Goal: Information Seeking & Learning: Learn about a topic

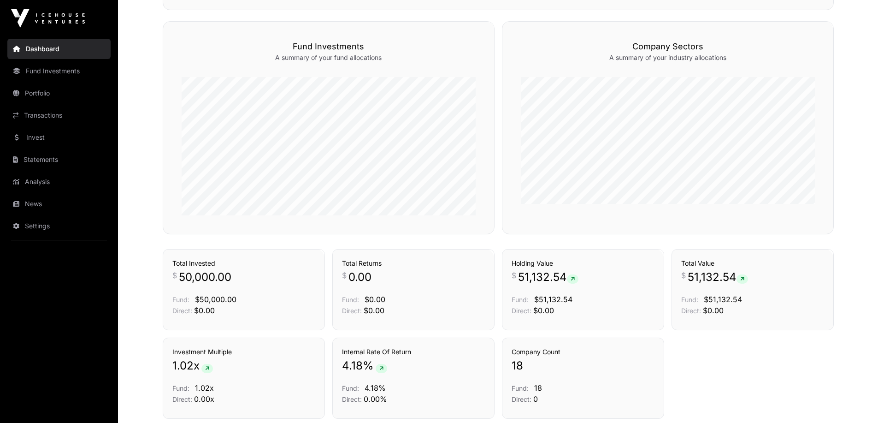
scroll to position [581, 0]
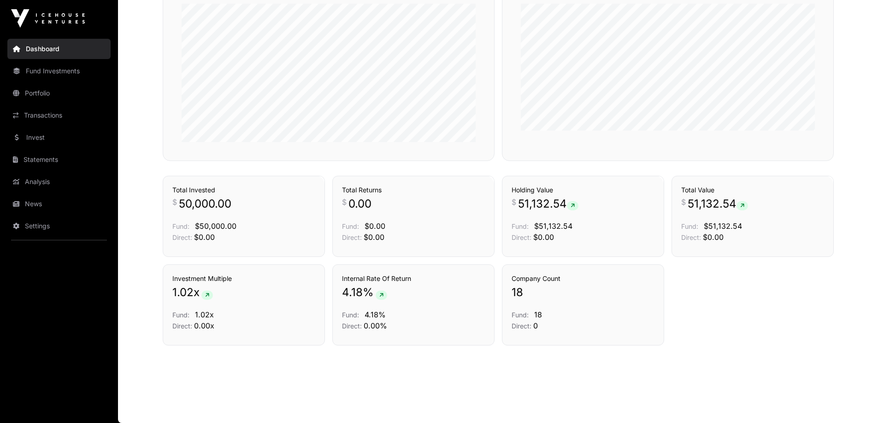
click at [346, 274] on h3 "Internal Rate Of Return" at bounding box center [413, 278] width 143 height 9
drag, startPoint x: 346, startPoint y: 274, endPoint x: 403, endPoint y: 274, distance: 57.2
click at [403, 274] on h3 "Internal Rate Of Return" at bounding box center [413, 278] width 143 height 9
click at [701, 189] on h3 "Total Value" at bounding box center [753, 189] width 143 height 9
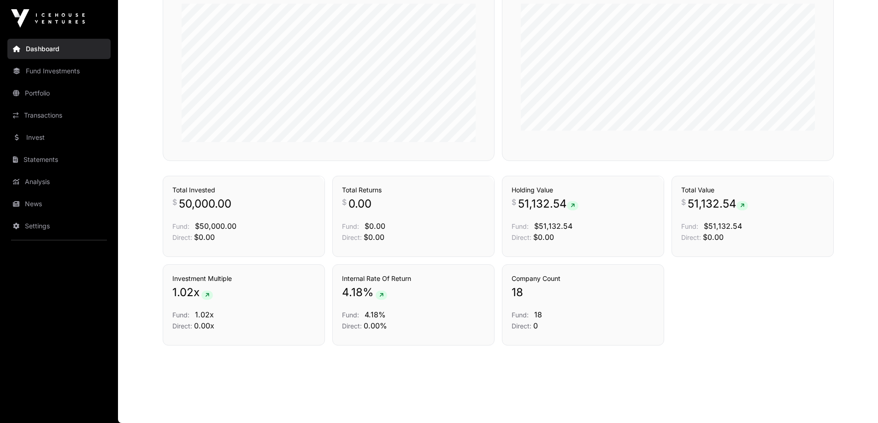
click at [701, 189] on h3 "Total Value" at bounding box center [753, 189] width 143 height 9
click at [755, 307] on div "Investment Multiple 1.02 x Fund: 1.02x Direct: 0.00x Internal Rate Of Return 4.…" at bounding box center [498, 304] width 671 height 81
click at [535, 272] on div "Company Count 18 Fund: 18 Direct: 0" at bounding box center [583, 304] width 162 height 81
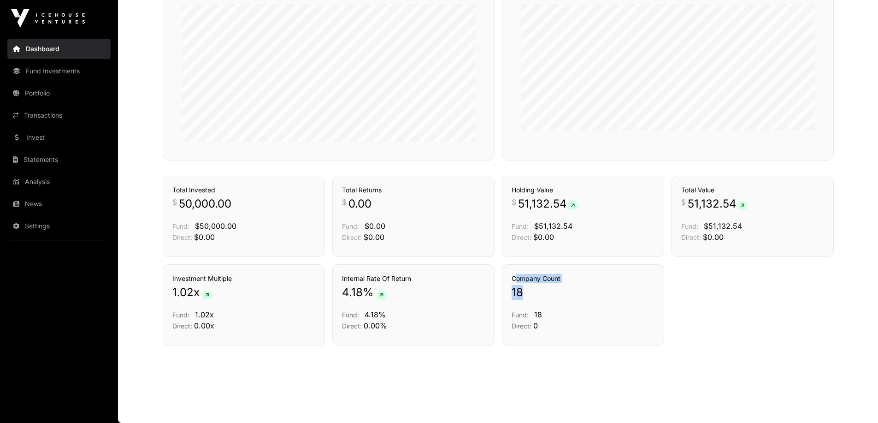
drag, startPoint x: 535, startPoint y: 272, endPoint x: 536, endPoint y: 297, distance: 24.9
click at [536, 297] on div "Company Count 18 Fund: 18 Direct: 0" at bounding box center [583, 304] width 162 height 81
click at [536, 297] on p "18" at bounding box center [583, 292] width 143 height 15
drag, startPoint x: 536, startPoint y: 297, endPoint x: 544, endPoint y: 333, distance: 37.3
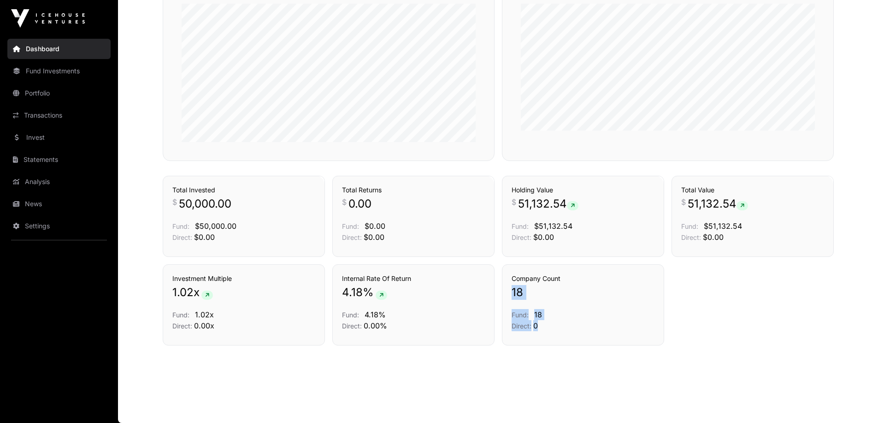
click at [544, 333] on div "Company Count 18 Fund: 18 Direct: 0" at bounding box center [583, 304] width 162 height 81
drag, startPoint x: 544, startPoint y: 333, endPoint x: 516, endPoint y: 282, distance: 58.2
click at [516, 282] on div "Company Count 18 Fund: 18 Direct: 0" at bounding box center [583, 304] width 162 height 81
click at [516, 282] on h3 "Company Count" at bounding box center [583, 278] width 143 height 9
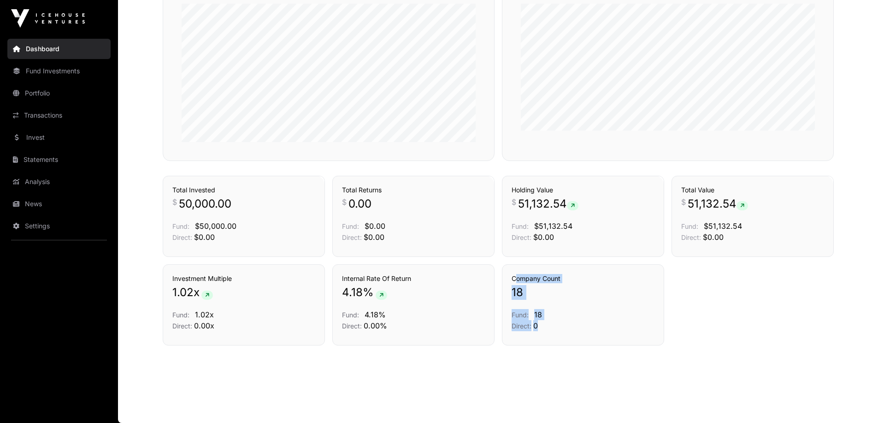
drag, startPoint x: 516, startPoint y: 282, endPoint x: 575, endPoint y: 321, distance: 70.1
click at [575, 321] on div "Company Count 18 Fund: 18 Direct: 0" at bounding box center [583, 302] width 143 height 57
click at [575, 321] on p "Direct: 0" at bounding box center [583, 325] width 143 height 11
drag, startPoint x: 575, startPoint y: 321, endPoint x: 559, endPoint y: 265, distance: 58.3
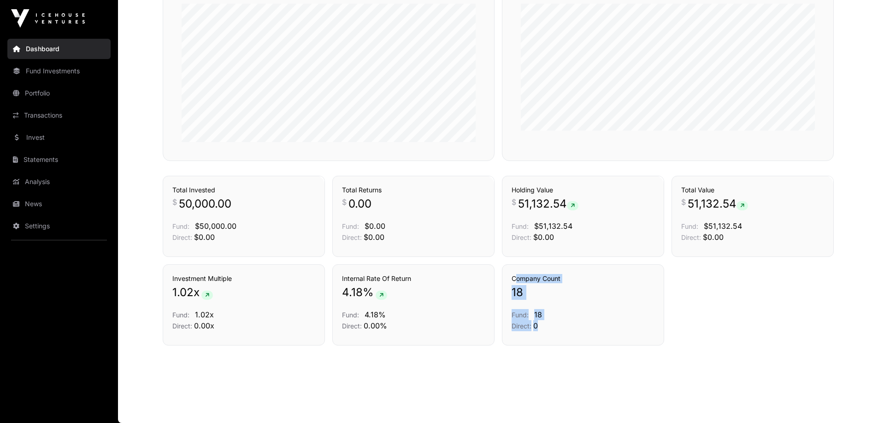
click at [559, 265] on div "Company Count 18 Fund: 18 Direct: 0" at bounding box center [583, 304] width 162 height 81
drag, startPoint x: 559, startPoint y: 265, endPoint x: 569, endPoint y: 325, distance: 60.8
click at [569, 325] on div "Company Count 18 Fund: 18 Direct: 0" at bounding box center [583, 304] width 162 height 81
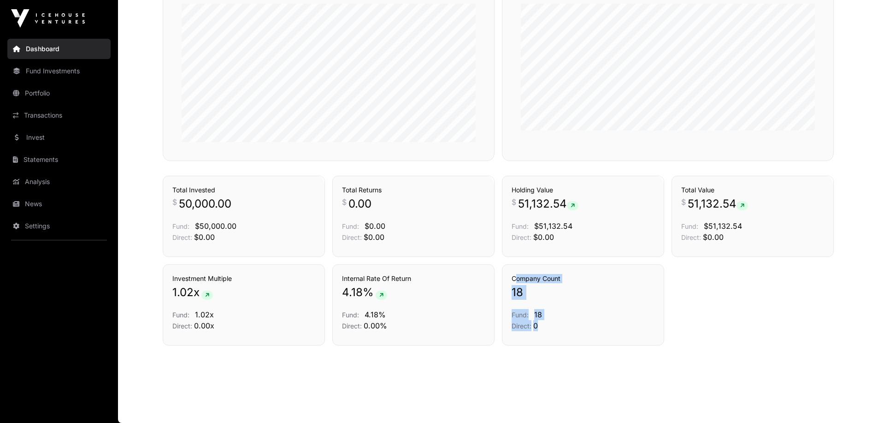
click at [569, 325] on p "Direct: 0" at bounding box center [583, 325] width 143 height 11
drag, startPoint x: 569, startPoint y: 325, endPoint x: 567, endPoint y: 271, distance: 54.5
click at [567, 271] on div "Company Count 18 Fund: 18 Direct: 0" at bounding box center [583, 304] width 162 height 81
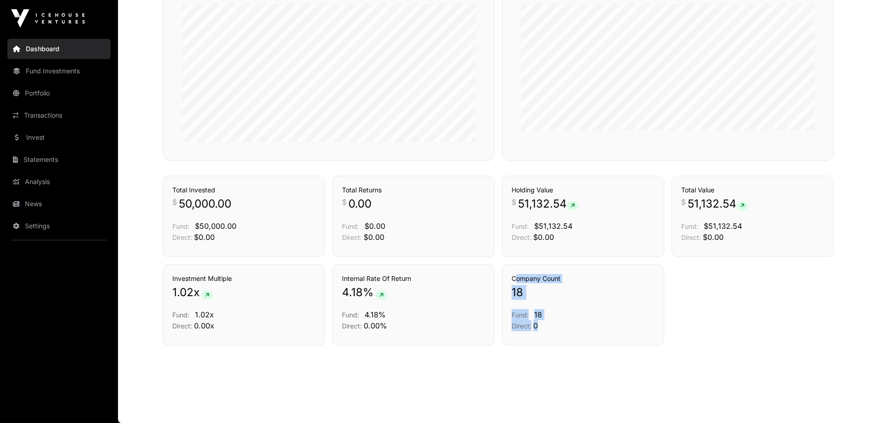
click at [567, 271] on div "Company Count 18 Fund: 18 Direct: 0" at bounding box center [583, 304] width 162 height 81
drag, startPoint x: 567, startPoint y: 271, endPoint x: 569, endPoint y: 326, distance: 55.8
click at [569, 326] on div "Company Count 18 Fund: 18 Direct: 0" at bounding box center [583, 304] width 162 height 81
click at [569, 326] on p "Direct: 0" at bounding box center [583, 325] width 143 height 11
click at [43, 73] on link "Fund Investments" at bounding box center [58, 71] width 103 height 20
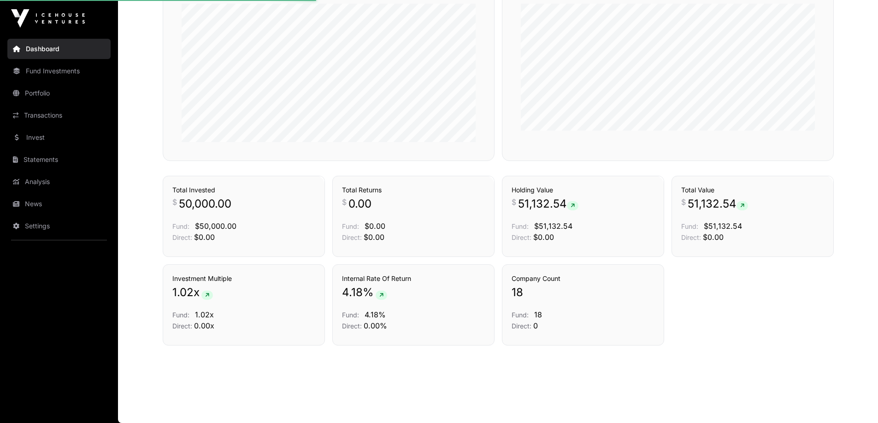
click at [45, 49] on link "Dashboard" at bounding box center [58, 49] width 103 height 20
